Goal: Task Accomplishment & Management: Manage account settings

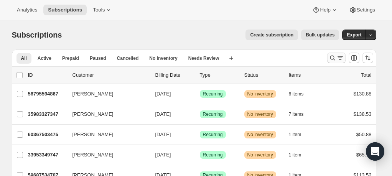
click at [334, 55] on icon "Search and filter results" at bounding box center [333, 58] width 8 height 8
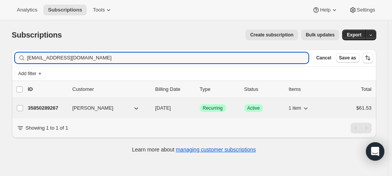
type input "[EMAIL_ADDRESS][DOMAIN_NAME]"
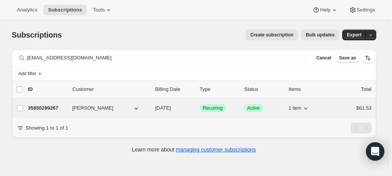
click at [93, 106] on span "[PERSON_NAME]" at bounding box center [93, 108] width 41 height 8
click at [58, 110] on p "35850289267" at bounding box center [47, 108] width 38 height 8
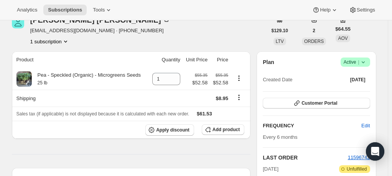
scroll to position [77, 0]
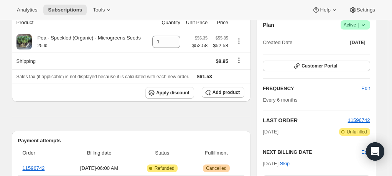
click at [365, 21] on icon at bounding box center [363, 25] width 8 height 8
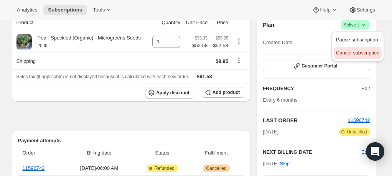
click at [363, 53] on span "Cancel subscription" at bounding box center [357, 53] width 43 height 6
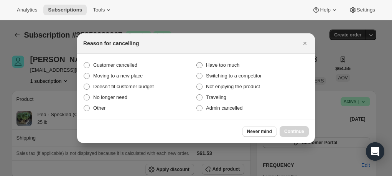
scroll to position [0, 0]
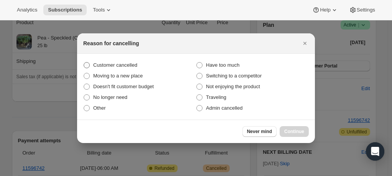
click at [89, 64] on span ":rbv:" at bounding box center [87, 65] width 6 height 6
click at [84, 63] on input "Customer cancelled" at bounding box center [84, 62] width 0 height 0
radio input "true"
click at [300, 132] on span "Continue" at bounding box center [294, 132] width 20 height 6
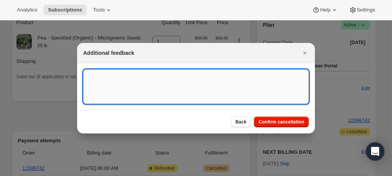
click at [183, 95] on textarea ":rbv:" at bounding box center [196, 86] width 226 height 35
type textarea "email request"
click at [295, 122] on span "Confirm cancellation" at bounding box center [282, 122] width 46 height 6
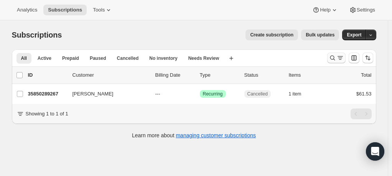
click at [342, 58] on icon "Search and filter results" at bounding box center [340, 58] width 8 height 8
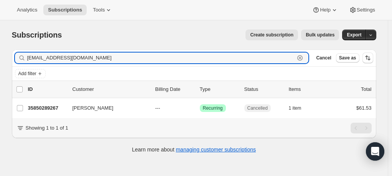
drag, startPoint x: 119, startPoint y: 58, endPoint x: 5, endPoint y: 58, distance: 114.7
click at [5, 58] on div "Subscriptions. This page is ready Subscriptions Create subscription Bulk update…" at bounding box center [194, 90] width 383 height 141
paste input "nicolefantaskey"
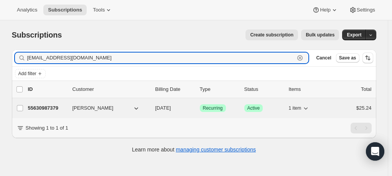
type input "nicolefantaskey@gmail.com"
click at [81, 108] on span "Nicole Popchak" at bounding box center [93, 108] width 41 height 8
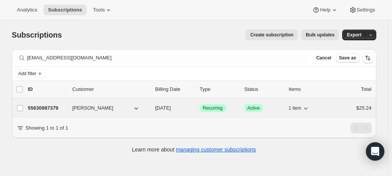
click at [81, 108] on span "Nicole Popchak" at bounding box center [93, 108] width 41 height 8
click at [51, 109] on p "55630987379" at bounding box center [47, 108] width 38 height 8
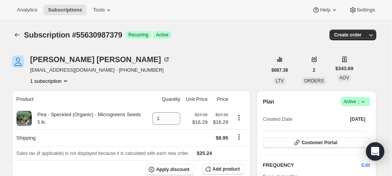
click at [367, 102] on icon at bounding box center [363, 102] width 8 height 8
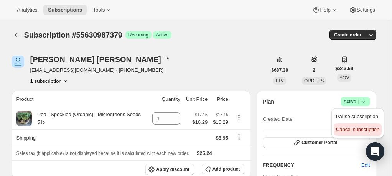
click at [364, 129] on span "Cancel subscription" at bounding box center [357, 130] width 43 height 6
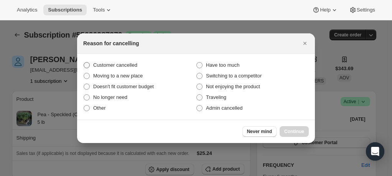
click at [90, 65] on span ":r2p:" at bounding box center [86, 65] width 7 height 7
click at [84, 63] on input "Customer cancelled" at bounding box center [84, 62] width 0 height 0
radio input "true"
click at [295, 127] on button "Continue" at bounding box center [294, 131] width 29 height 11
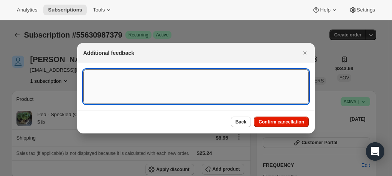
click at [180, 89] on textarea ":r2p:" at bounding box center [196, 86] width 226 height 35
type textarea "email request"
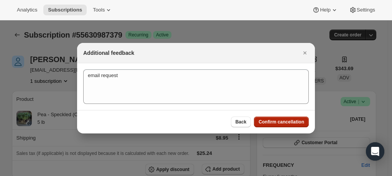
click at [289, 124] on span "Confirm cancellation" at bounding box center [282, 122] width 46 height 6
